Goal: Task Accomplishment & Management: Manage account settings

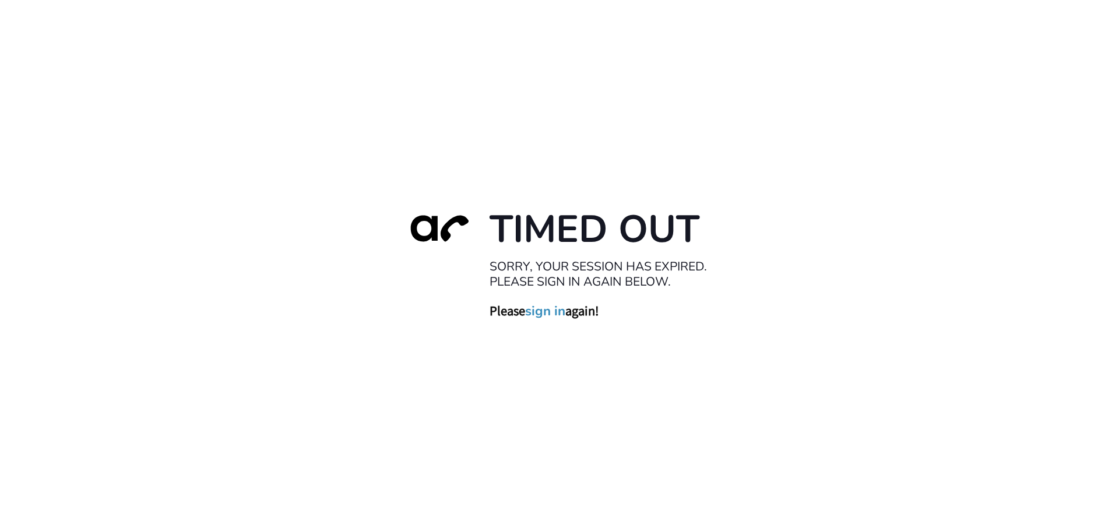
click at [542, 310] on link "sign in" at bounding box center [545, 310] width 40 height 16
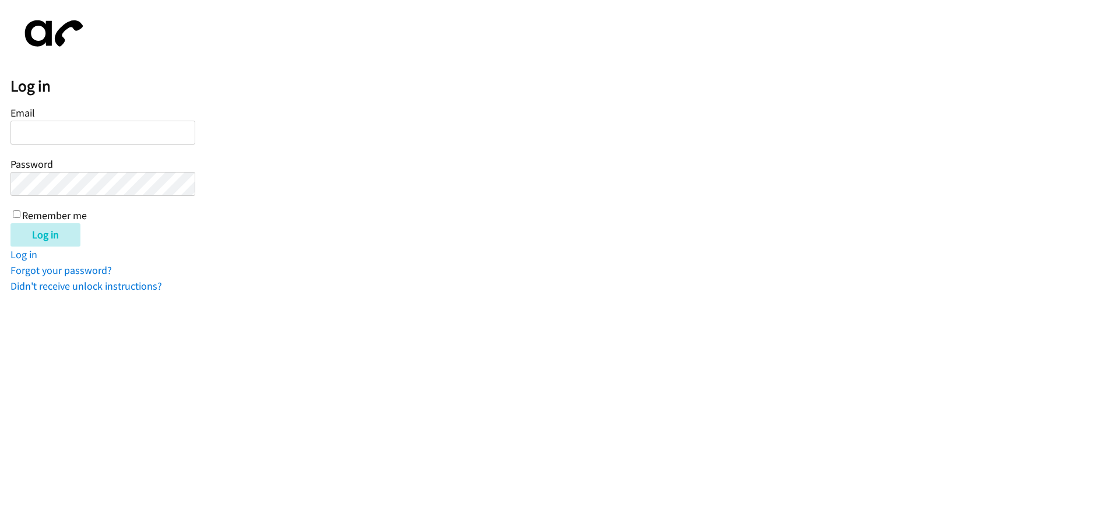
click at [70, 128] on input "Email" at bounding box center [102, 133] width 185 height 24
type input "[EMAIL_ADDRESS][DOMAIN_NAME]"
click at [40, 234] on input "Log in" at bounding box center [45, 234] width 70 height 23
